Goal: Information Seeking & Learning: Check status

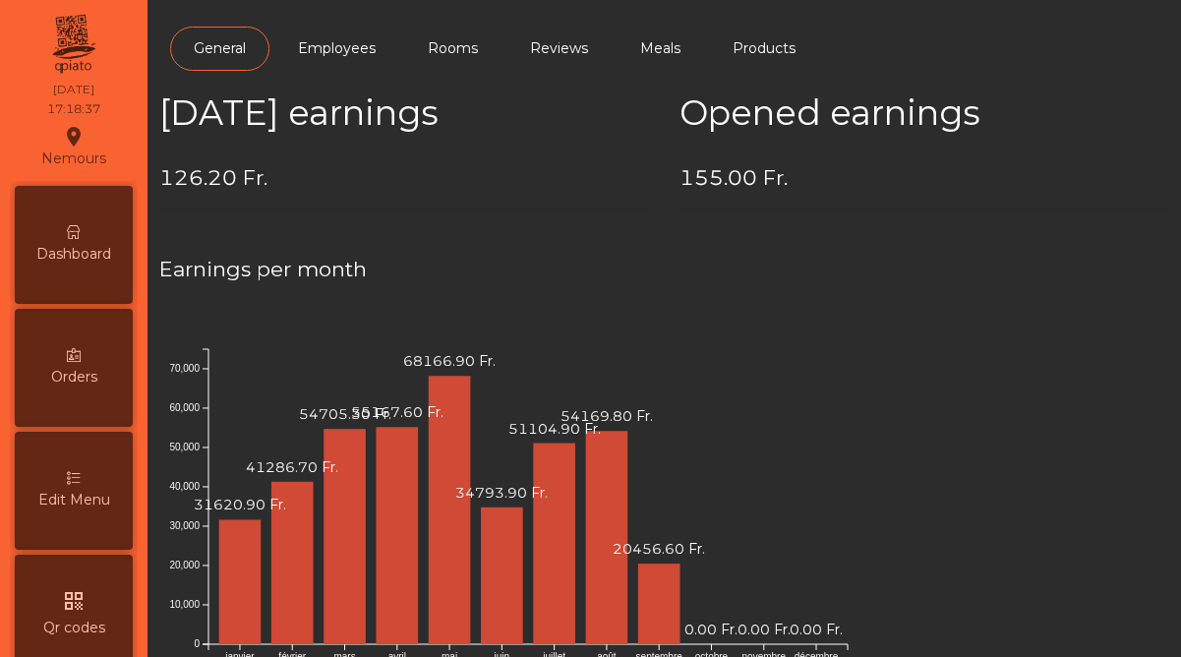
scroll to position [1014, 0]
click at [86, 237] on div "Dashboard" at bounding box center [74, 245] width 118 height 118
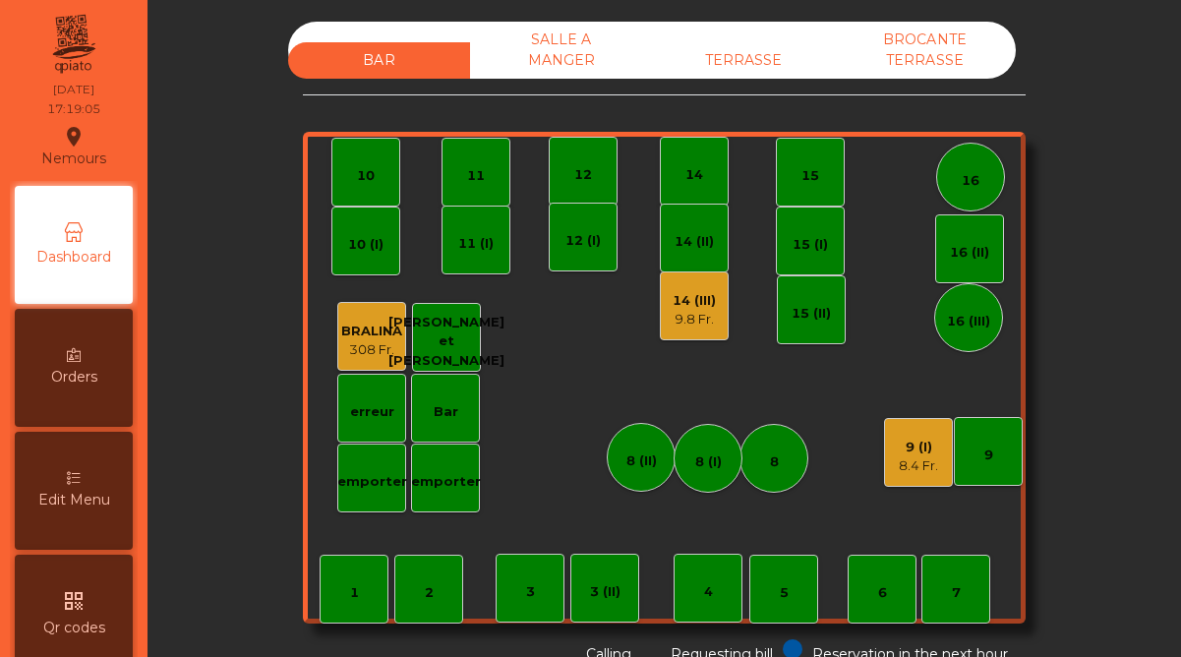
click at [696, 313] on div "9.8 Fr." at bounding box center [694, 320] width 43 height 20
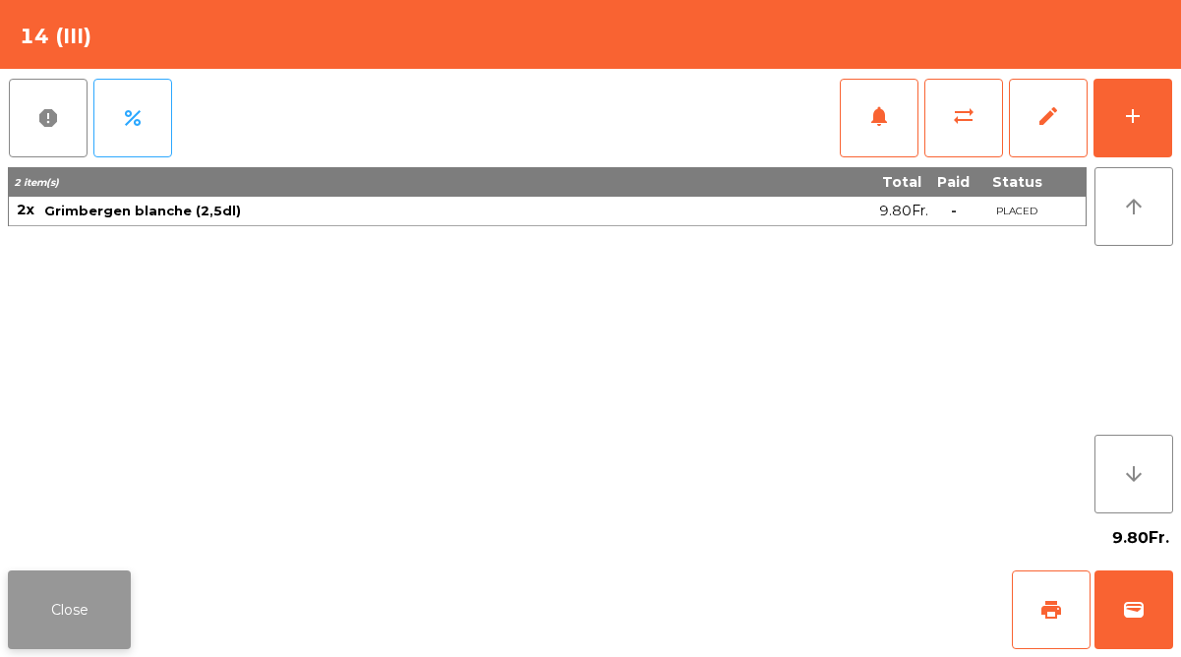
click at [88, 628] on button "Close" at bounding box center [69, 609] width 123 height 79
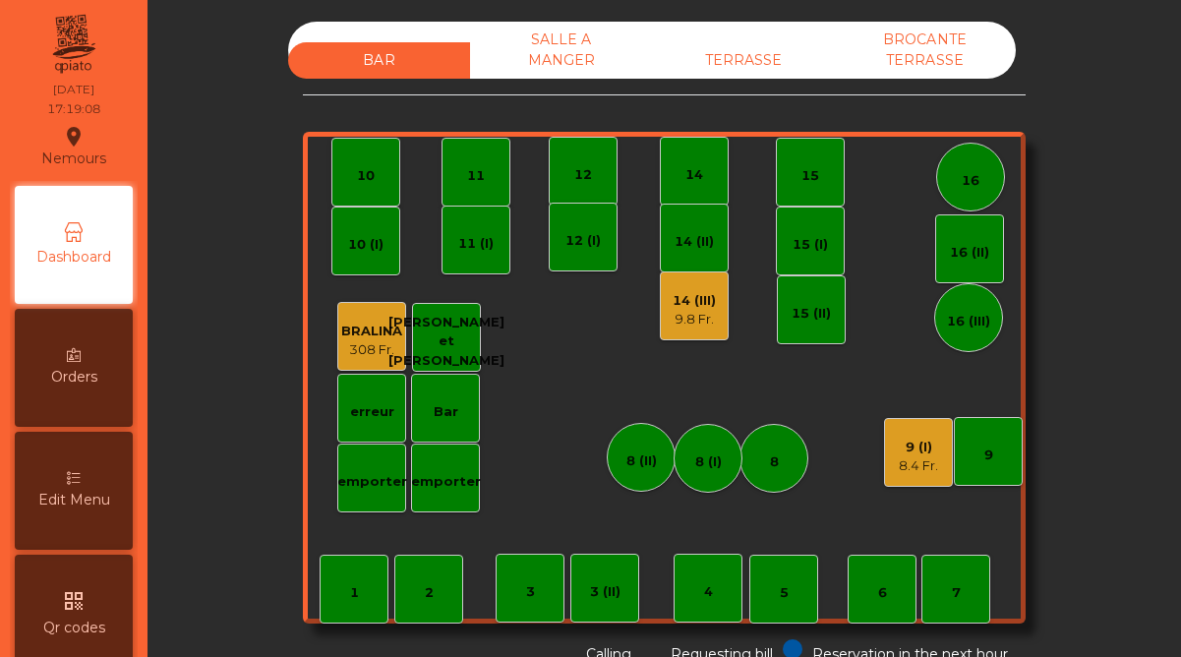
click at [905, 454] on div "9 (I)" at bounding box center [918, 448] width 39 height 20
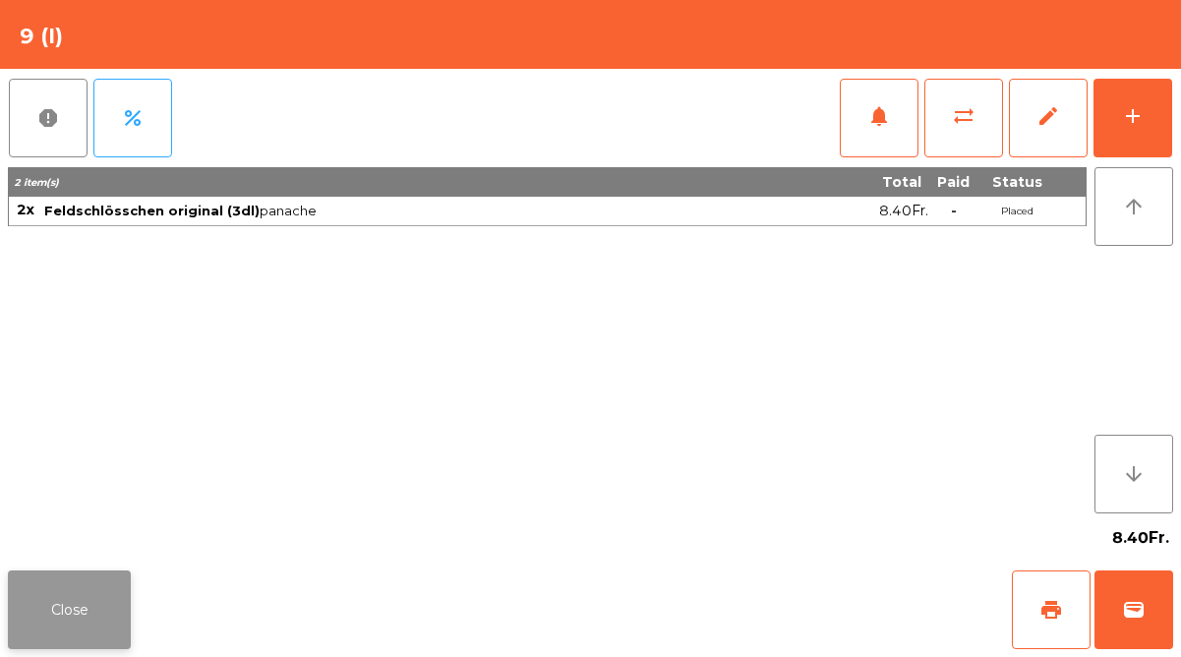
click at [101, 600] on button "Close" at bounding box center [69, 609] width 123 height 79
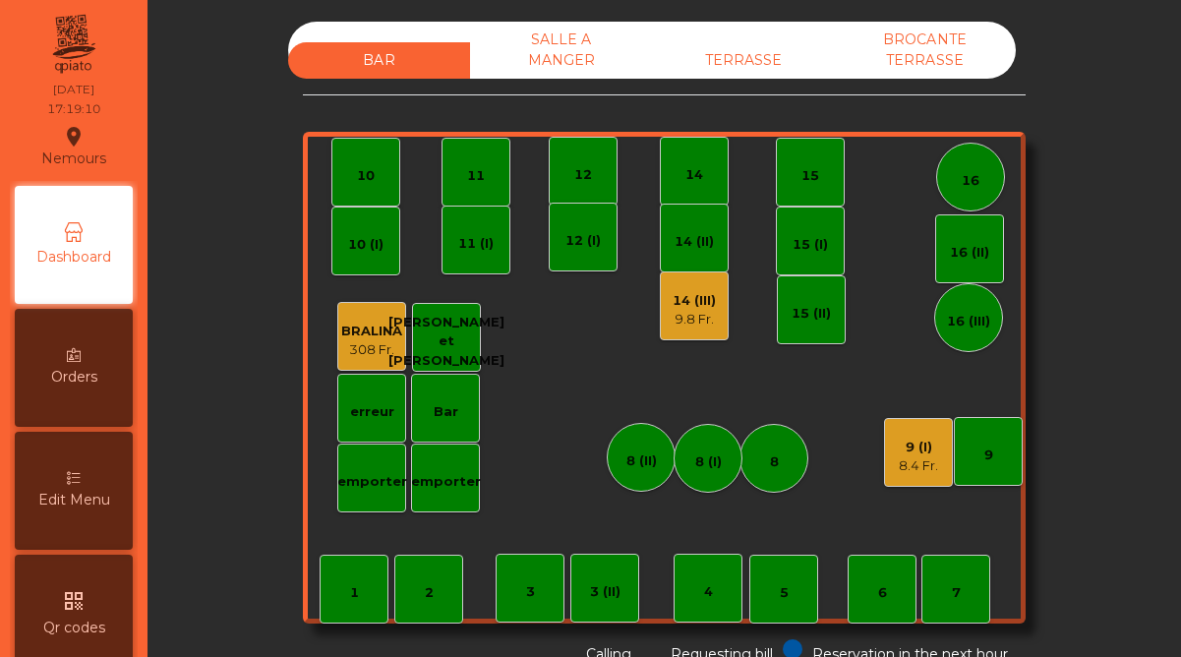
click at [738, 54] on div "TERRASSE" at bounding box center [743, 60] width 182 height 36
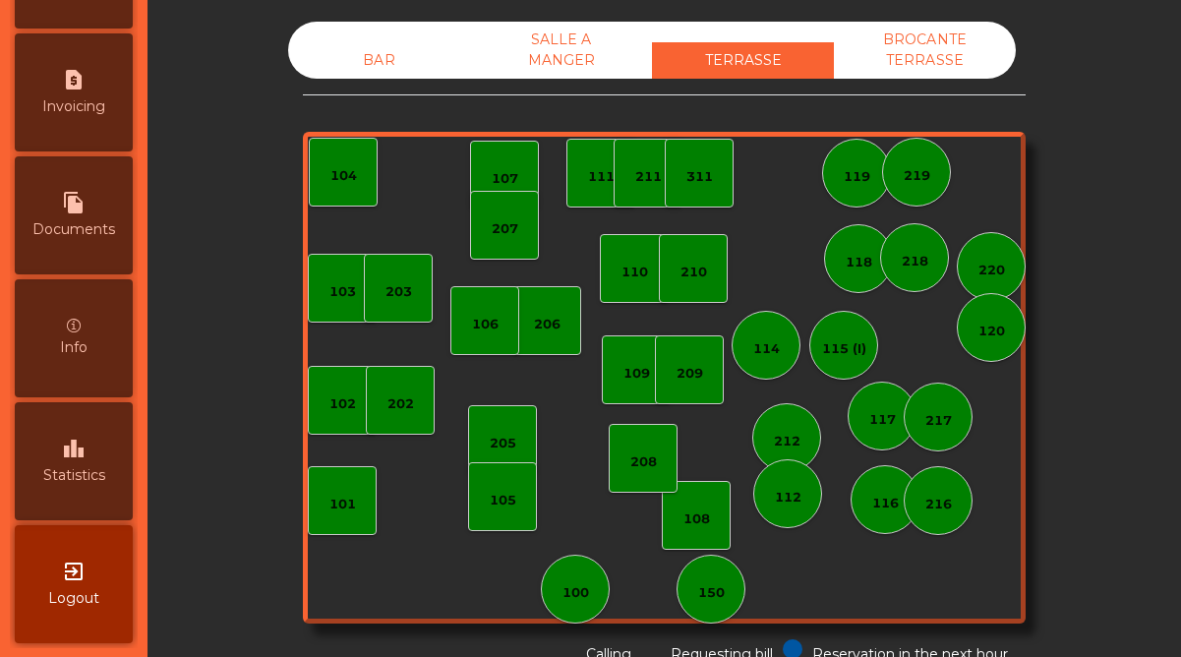
scroll to position [1014, 0]
click at [80, 430] on div "leaderboard Statistics" at bounding box center [74, 460] width 118 height 118
